Goal: Information Seeking & Learning: Find specific fact

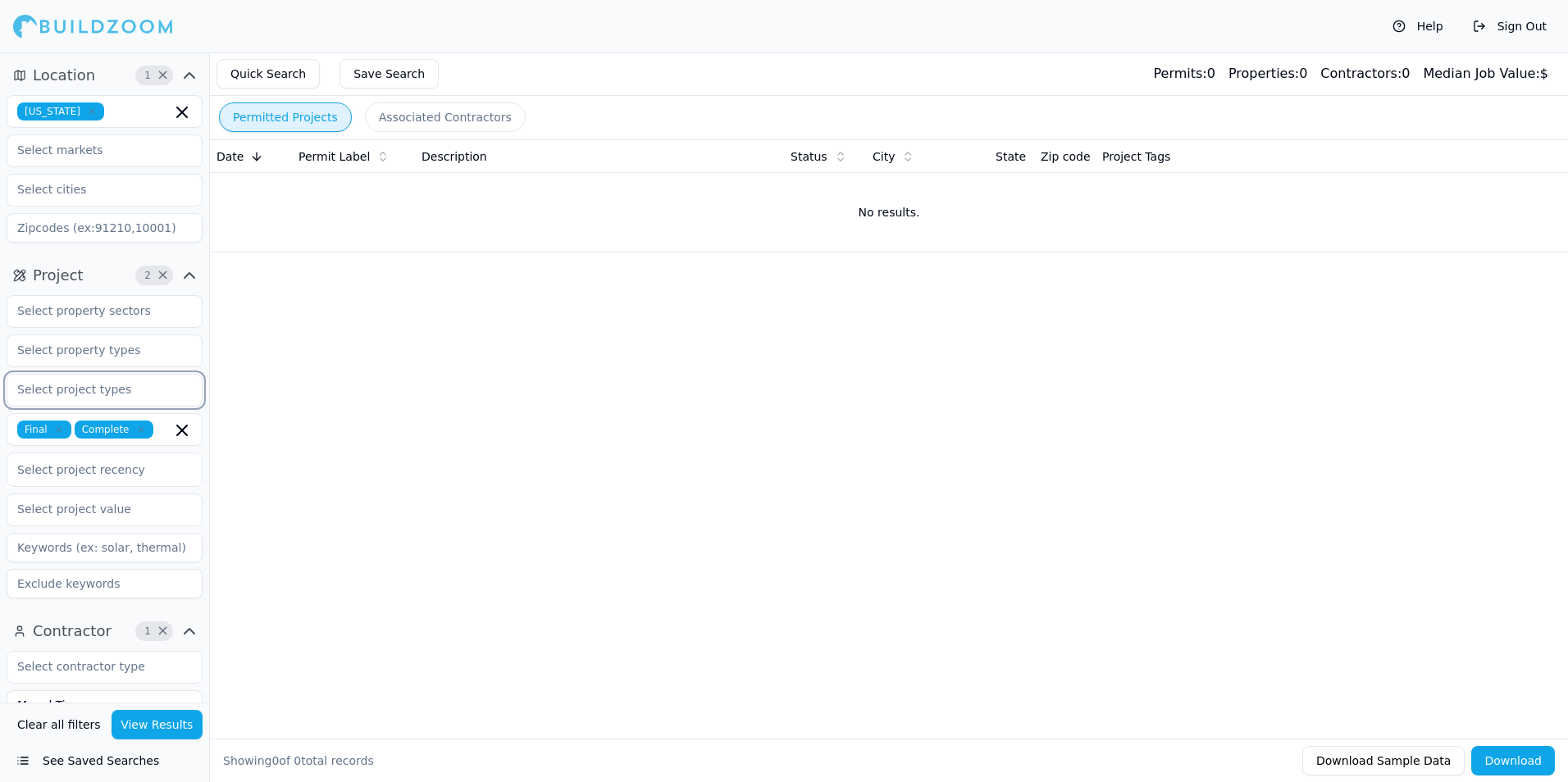
click at [63, 386] on input "text" at bounding box center [95, 390] width 174 height 30
click at [353, 374] on div "Date Permit Label Description Status City State Zip code Project Tags No result…" at bounding box center [888, 413] width 1357 height 547
click at [94, 111] on icon "button" at bounding box center [92, 111] width 10 height 10
drag, startPoint x: 60, startPoint y: 113, endPoint x: -66, endPoint y: 103, distance: 126.4
click at [0, 103] on html "Help Sign Out Location rrt [US_STATE] [US_STATE] [US_STATE][GEOGRAPHIC_DATA][US…" at bounding box center [784, 391] width 1568 height 782
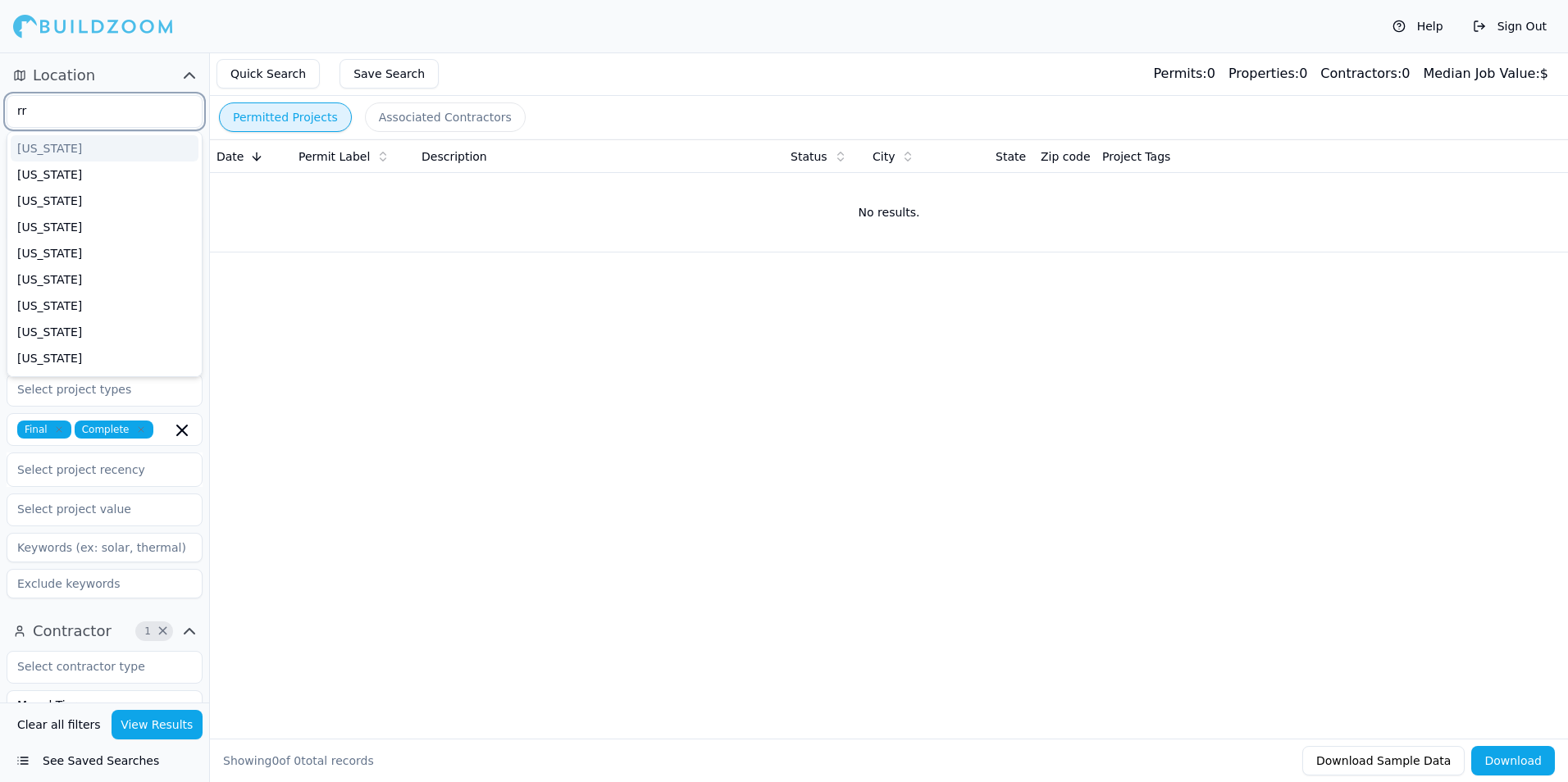
type input "r"
type input "No"
click at [69, 147] on div "[US_STATE]" at bounding box center [104, 148] width 187 height 26
click at [280, 405] on div "Date Permit Label Description Status City State Zip code Project Tags No result…" at bounding box center [888, 413] width 1357 height 547
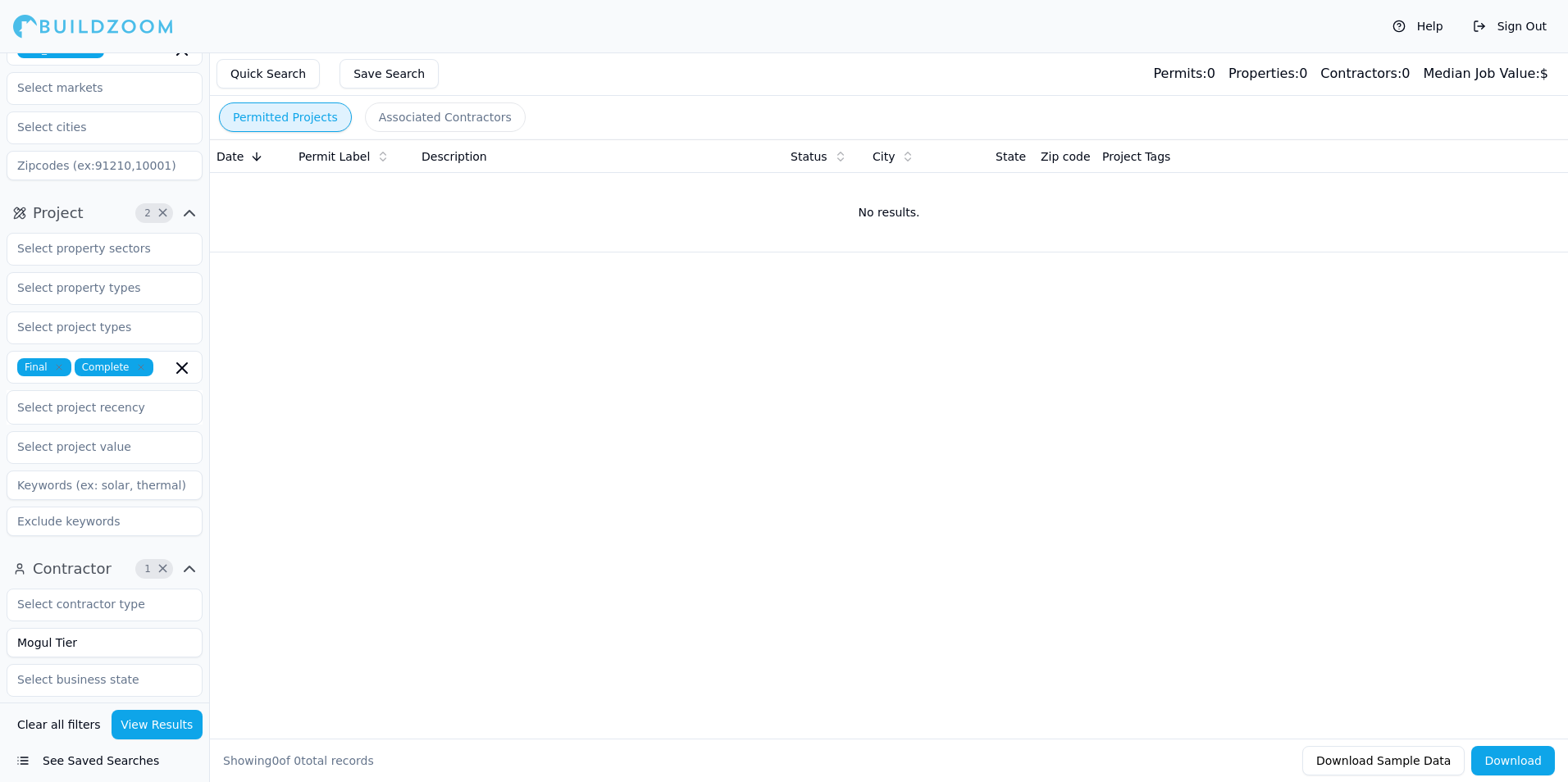
scroll to position [246, 0]
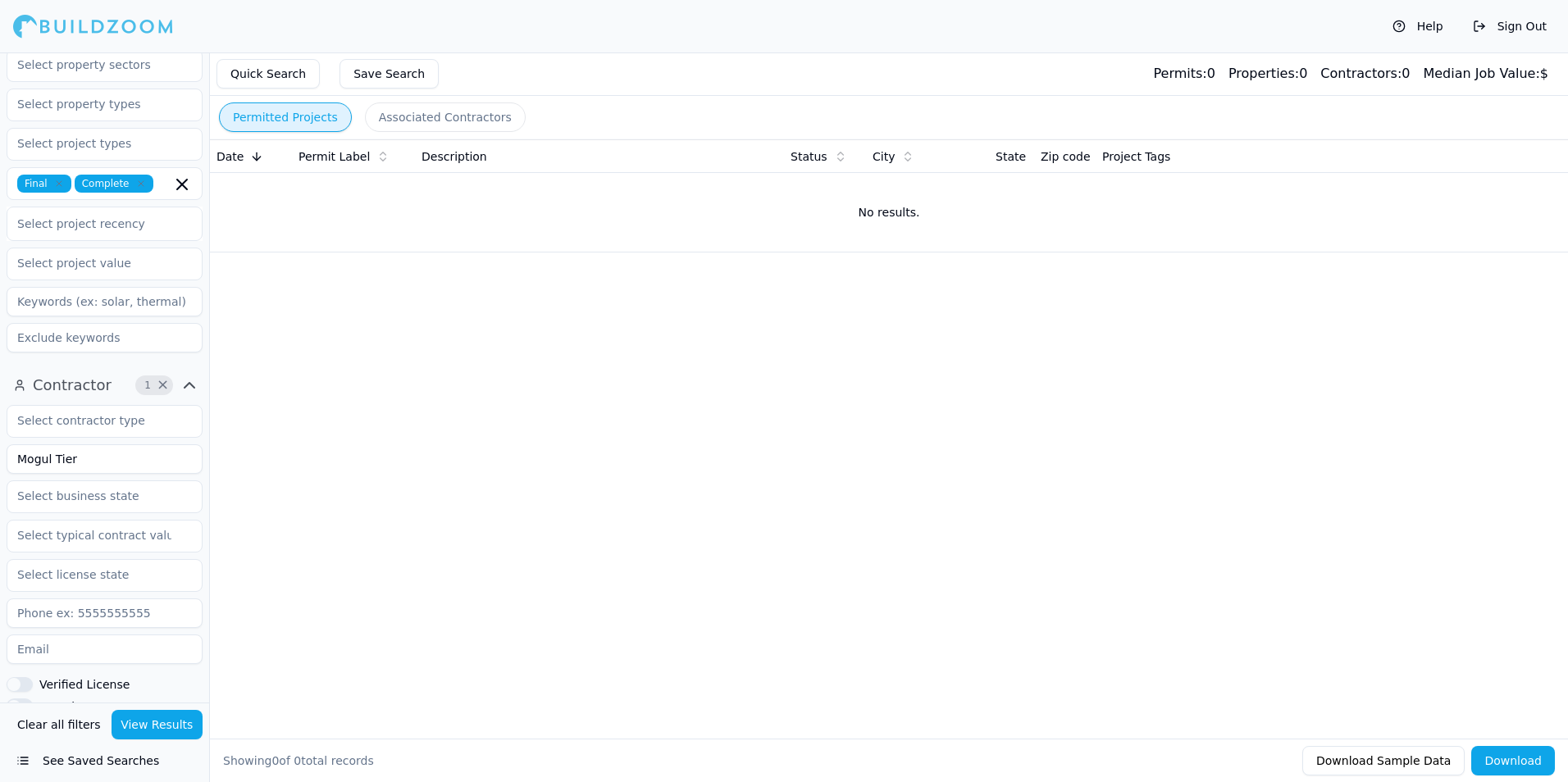
drag, startPoint x: 115, startPoint y: 475, endPoint x: 10, endPoint y: 465, distance: 105.5
click at [10, 465] on div "Mogul Tier Verified License Has Phone Has Email Has Permits Min Permits (All Ti…" at bounding box center [104, 656] width 196 height 502
drag, startPoint x: 111, startPoint y: 464, endPoint x: 22, endPoint y: 458, distance: 89.2
click at [22, 458] on input "Mogul Tier" at bounding box center [104, 459] width 196 height 30
type input "[PERSON_NAME] Enterprise"
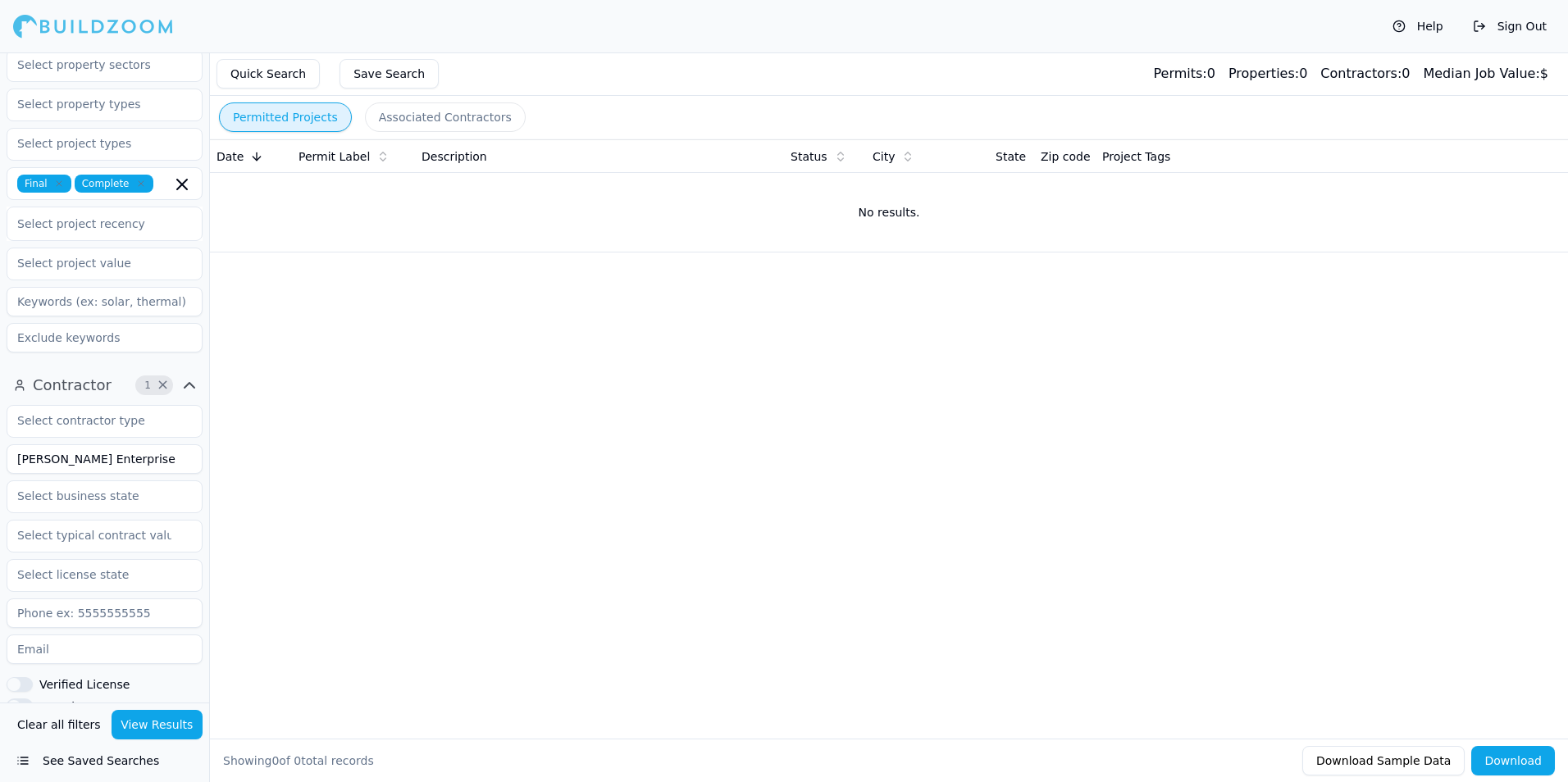
click at [164, 724] on button "View Results" at bounding box center [157, 725] width 92 height 30
